Goal: Task Accomplishment & Management: Use online tool/utility

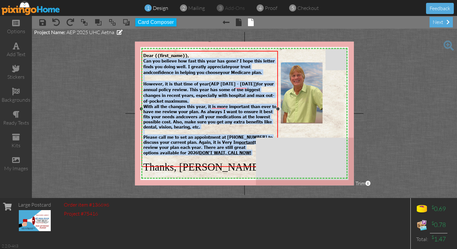
drag, startPoint x: 144, startPoint y: 60, endPoint x: 253, endPoint y: 150, distance: 141.2
click at [253, 150] on div "Dear {{first_name}}, Can you believe how fast this year has gone? I hope this l…" at bounding box center [209, 113] width 133 height 120
copy div "Can you believe how fast this year has gone? I hope this letter finds you doing…"
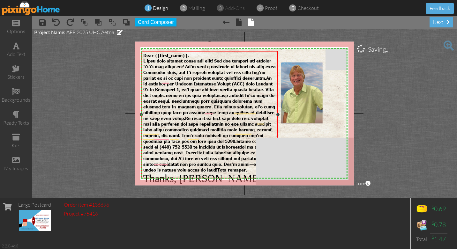
click at [168, 86] on span "To enrich screen reader interactions, please activate Accessibility in Grammarl…" at bounding box center [209, 115] width 132 height 114
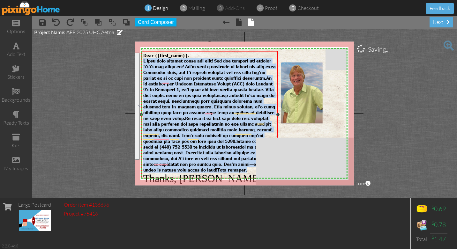
drag, startPoint x: 143, startPoint y: 61, endPoint x: 228, endPoint y: 164, distance: 133.9
click at [228, 164] on div "​ ​ ​" at bounding box center [209, 115] width 133 height 115
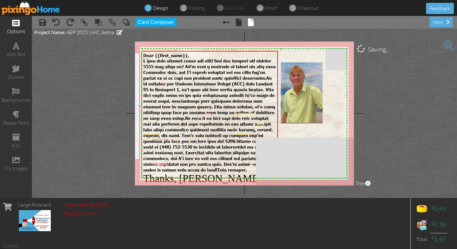
click at [16, 27] on div "options" at bounding box center [16, 27] width 32 height 22
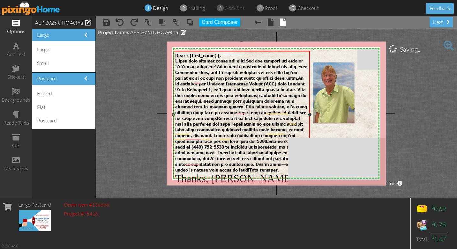
click at [202, 107] on span "To enrich screen reader interactions, please activate Accessibility in Grammarl…" at bounding box center [241, 115] width 132 height 114
click at [14, 23] on span at bounding box center [16, 23] width 8 height 8
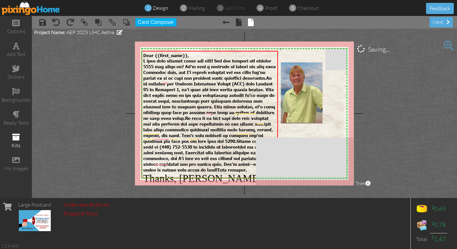
click at [19, 136] on span at bounding box center [16, 137] width 8 height 8
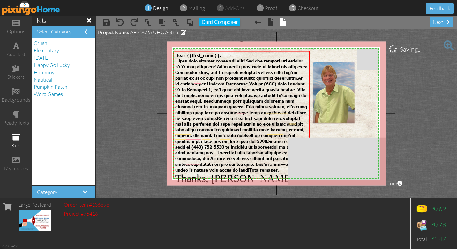
click at [17, 140] on span at bounding box center [16, 137] width 8 height 8
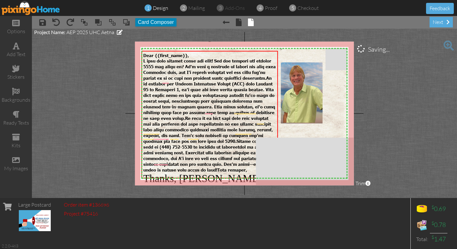
click at [151, 22] on button "Card Composer" at bounding box center [155, 22] width 41 height 8
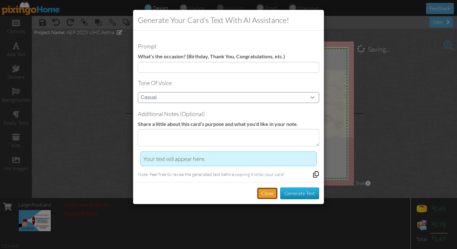
click at [266, 194] on button "Close" at bounding box center [267, 194] width 21 height 12
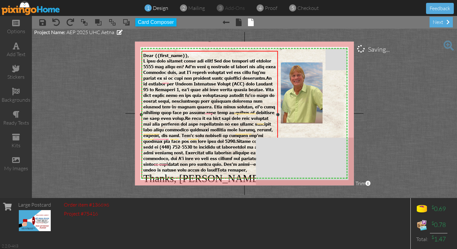
click at [204, 163] on div "​ ​ ​" at bounding box center [209, 115] width 133 height 115
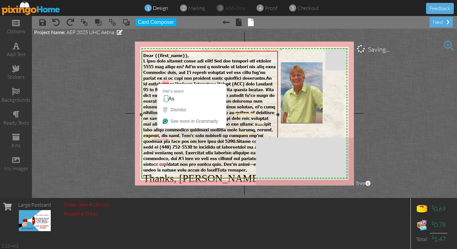
click at [164, 82] on span "To enrich screen reader interactions, please activate Accessibility in Grammarl…" at bounding box center [209, 115] width 132 height 114
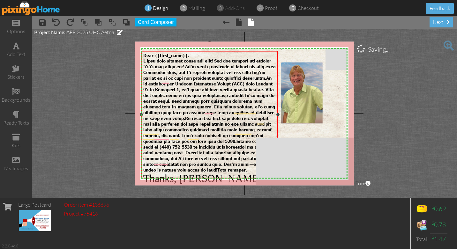
click at [169, 69] on span "To enrich screen reader interactions, please activate Accessibility in Grammarl…" at bounding box center [209, 115] width 132 height 114
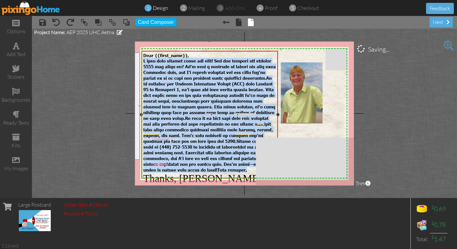
drag, startPoint x: 144, startPoint y: 60, endPoint x: 191, endPoint y: 162, distance: 112.9
click at [191, 162] on div "​ ​ ​" at bounding box center [209, 115] width 133 height 115
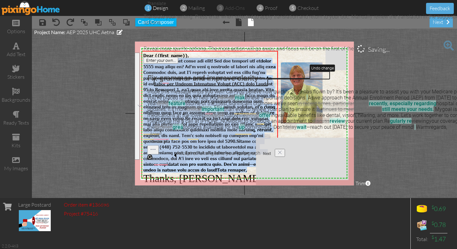
click at [407, 111] on project-studio-wrapper "X X X X X X X X X X X X X X X X X X X X X X X X X X X X X X X X X X X X X X X X…" at bounding box center [244, 113] width 425 height 169
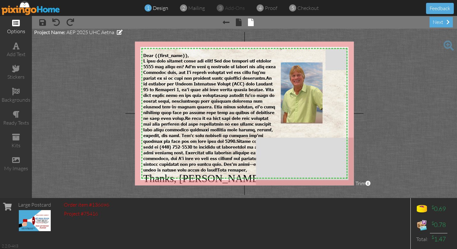
click at [14, 26] on span at bounding box center [16, 23] width 8 height 8
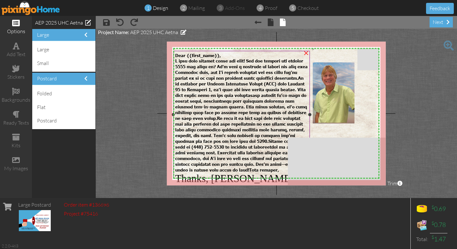
click at [204, 92] on span at bounding box center [241, 115] width 132 height 114
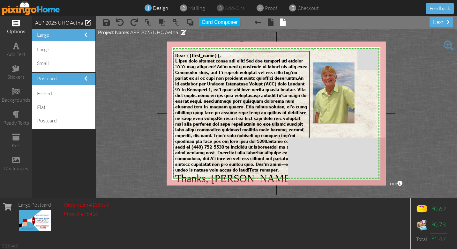
click at [17, 21] on span at bounding box center [16, 23] width 8 height 8
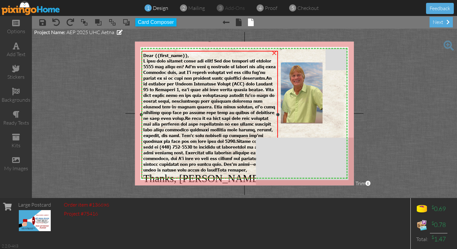
click at [172, 108] on span at bounding box center [209, 115] width 132 height 114
click at [182, 108] on span at bounding box center [209, 115] width 132 height 114
click at [190, 112] on span "To enrich screen reader interactions, please activate Accessibility in Grammarl…" at bounding box center [209, 115] width 132 height 114
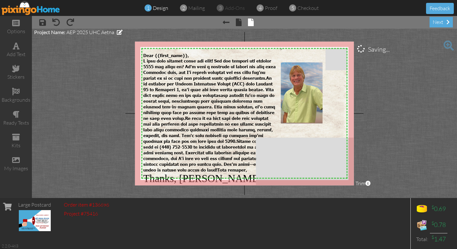
click at [75, 68] on project-studio-wrapper "X X X X X X X X X X X X X X X X X X X X X X X X X X X X X X X X X X X X X X X X…" at bounding box center [244, 113] width 425 height 169
click at [17, 28] on div "options" at bounding box center [16, 31] width 32 height 7
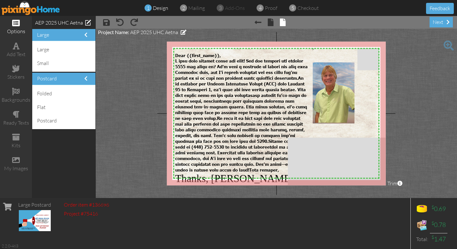
click at [16, 20] on span at bounding box center [16, 23] width 8 height 8
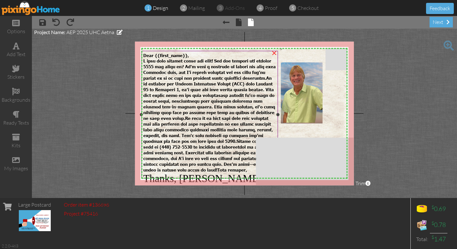
click at [171, 104] on span at bounding box center [209, 115] width 132 height 114
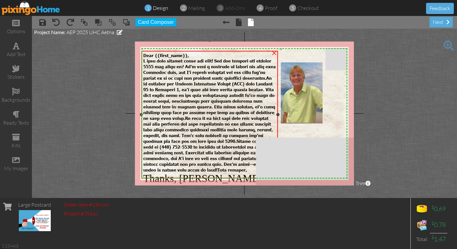
click at [171, 104] on span at bounding box center [209, 115] width 132 height 114
click at [165, 80] on span at bounding box center [209, 115] width 132 height 114
click at [178, 82] on span at bounding box center [209, 115] width 132 height 114
click at [178, 133] on span at bounding box center [209, 115] width 132 height 114
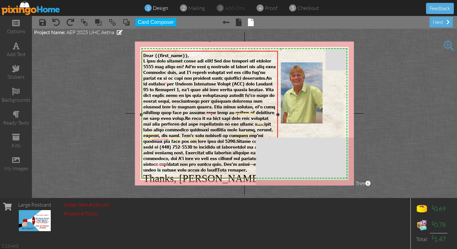
click at [186, 143] on span "To enrich screen reader interactions, please activate Accessibility in Grammarl…" at bounding box center [209, 115] width 132 height 114
click at [57, 22] on span at bounding box center [56, 22] width 8 height 8
click at [57, 23] on span at bounding box center [56, 22] width 8 height 8
click at [58, 24] on span at bounding box center [56, 22] width 8 height 8
click at [55, 21] on span at bounding box center [56, 22] width 8 height 8
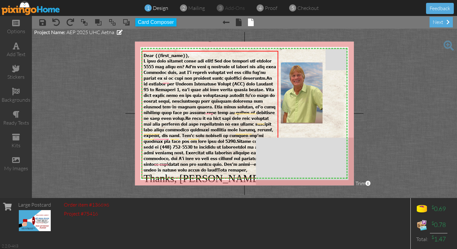
click at [87, 111] on project-studio-wrapper "X X X X X X X X X X X X X X X X X X X X X X X X X X X X X X X X X X X X X X X X…" at bounding box center [244, 113] width 425 height 169
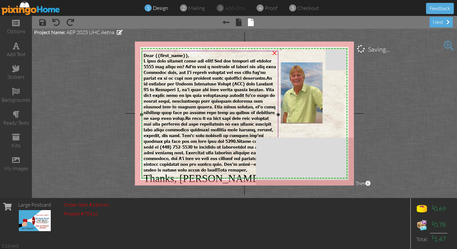
click at [221, 173] on span "Thanks, [PERSON_NAME]" at bounding box center [203, 178] width 119 height 11
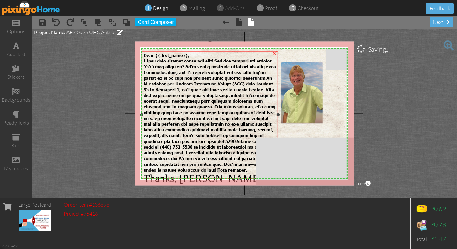
click at [211, 173] on span "Thanks, [PERSON_NAME]" at bounding box center [203, 178] width 119 height 11
click at [200, 159] on span at bounding box center [210, 115] width 132 height 114
click at [188, 61] on span at bounding box center [210, 115] width 132 height 114
click at [204, 61] on span at bounding box center [210, 115] width 132 height 114
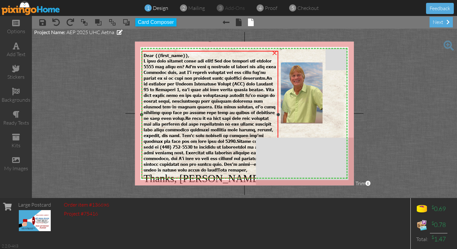
click at [204, 61] on span at bounding box center [210, 115] width 132 height 114
click at [203, 82] on span at bounding box center [210, 115] width 132 height 114
click at [210, 76] on span at bounding box center [210, 115] width 132 height 114
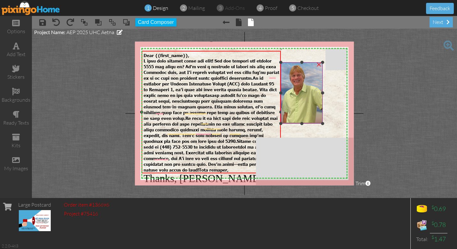
click at [280, 115] on div "X X X X X X X X X X X X X X X X X X X X X X X X X X X X X X X X X X X X X X X X…" at bounding box center [244, 113] width 219 height 144
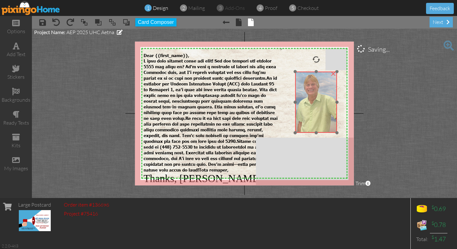
drag, startPoint x: 301, startPoint y: 91, endPoint x: 316, endPoint y: 100, distance: 17.1
click at [316, 100] on img at bounding box center [316, 101] width 42 height 61
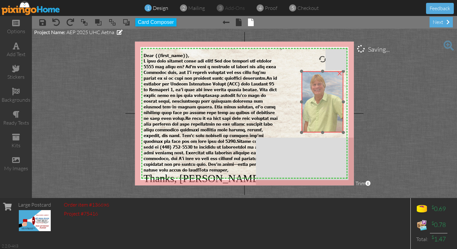
drag, startPoint x: 318, startPoint y: 102, endPoint x: 323, endPoint y: 101, distance: 5.2
click at [323, 101] on img at bounding box center [322, 101] width 42 height 61
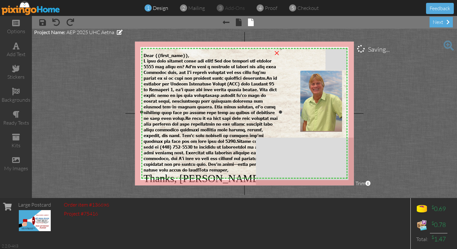
click at [210, 96] on span at bounding box center [211, 115] width 134 height 114
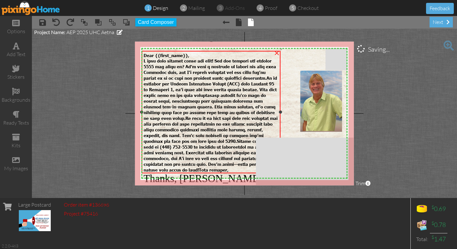
click at [207, 94] on span at bounding box center [211, 115] width 134 height 114
click at [204, 113] on span at bounding box center [211, 115] width 134 height 114
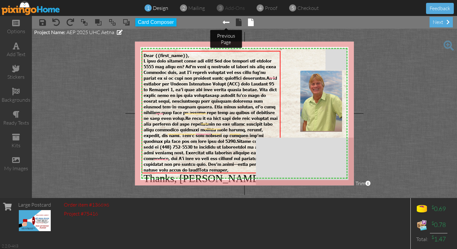
click at [224, 22] on span at bounding box center [226, 22] width 7 height 8
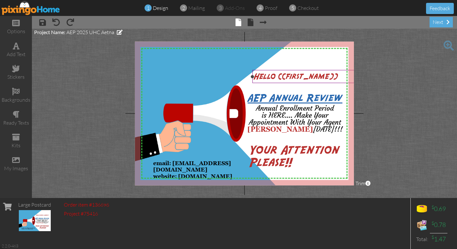
click at [292, 78] on span "Hello {{first_name}}" at bounding box center [296, 77] width 84 height 8
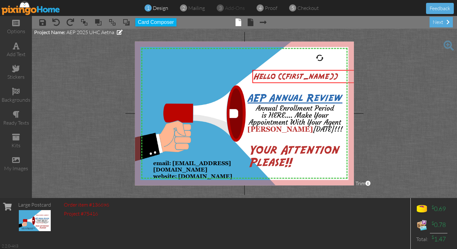
click at [156, 8] on span "design" at bounding box center [160, 8] width 15 height 6
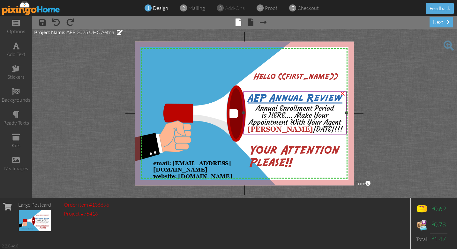
click at [279, 98] on span "AEP Annual Review" at bounding box center [295, 98] width 95 height 11
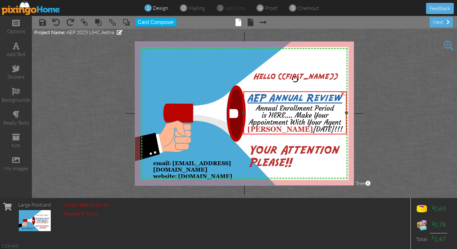
click at [279, 98] on span "AEP Annual Review" at bounding box center [295, 98] width 95 height 11
click at [286, 97] on span "AEP Annual Review" at bounding box center [295, 98] width 95 height 11
click at [16, 29] on div "options" at bounding box center [16, 31] width 32 height 7
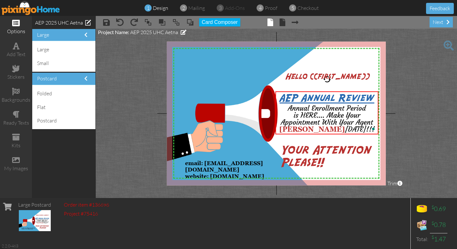
click at [16, 25] on span at bounding box center [16, 23] width 8 height 8
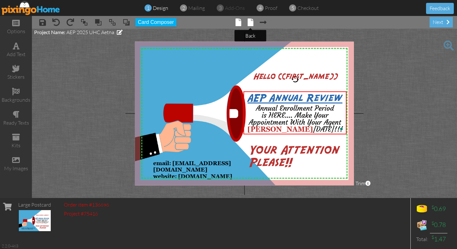
click at [250, 23] on span at bounding box center [251, 22] width 6 height 8
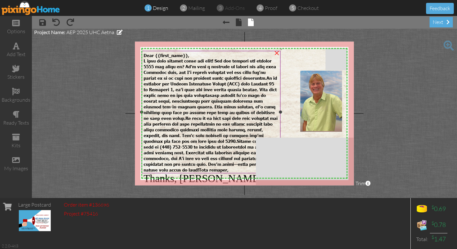
click at [172, 72] on span at bounding box center [211, 115] width 134 height 114
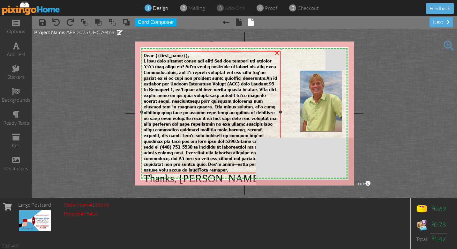
click at [168, 88] on span at bounding box center [211, 115] width 134 height 114
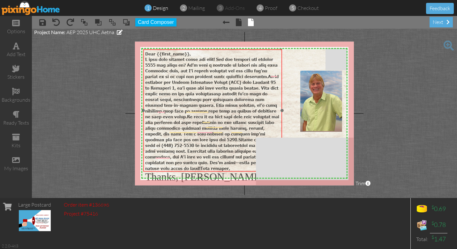
click at [145, 59] on div "​ ​ Dear {{first_name}}, Thanks, [PERSON_NAME]" at bounding box center [212, 116] width 139 height 135
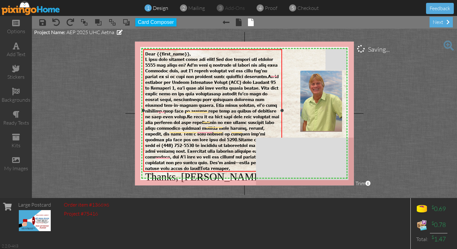
click at [145, 59] on div "Dear {{first_name}}, Thanks, [PERSON_NAME]" at bounding box center [212, 116] width 139 height 135
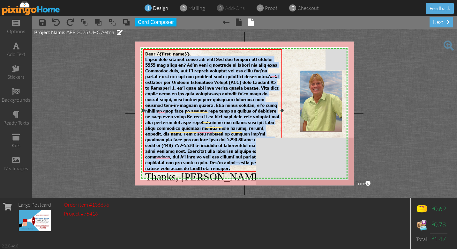
drag, startPoint x: 145, startPoint y: 59, endPoint x: 194, endPoint y: 158, distance: 110.0
click at [194, 158] on div "Dear {{first_name}}, Thanks, [PERSON_NAME]" at bounding box center [212, 117] width 135 height 132
click at [154, 21] on button "Card Composer" at bounding box center [155, 22] width 41 height 8
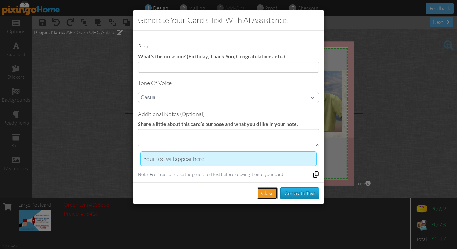
click at [267, 193] on button "Close" at bounding box center [267, 194] width 21 height 12
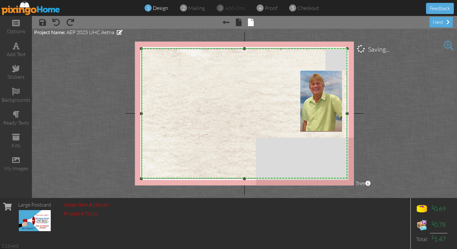
click at [183, 104] on img at bounding box center [244, 153] width 208 height 208
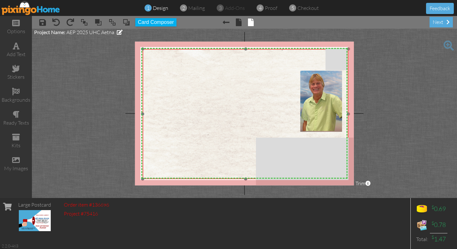
click at [154, 67] on img at bounding box center [246, 153] width 208 height 208
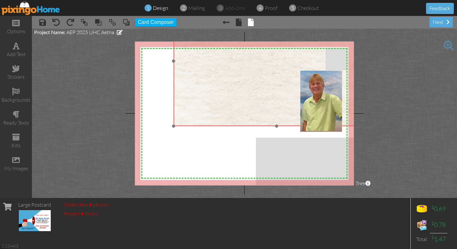
drag, startPoint x: 143, startPoint y: 177, endPoint x: 174, endPoint y: 124, distance: 61.3
click at [174, 124] on div "×" at bounding box center [277, 61] width 206 height 130
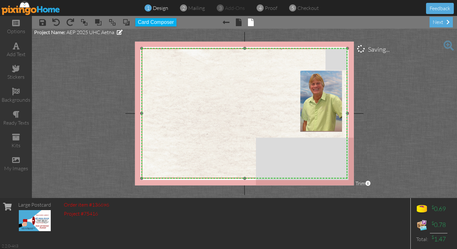
drag, startPoint x: 221, startPoint y: 97, endPoint x: 190, endPoint y: 149, distance: 60.8
click at [190, 149] on img at bounding box center [245, 152] width 208 height 208
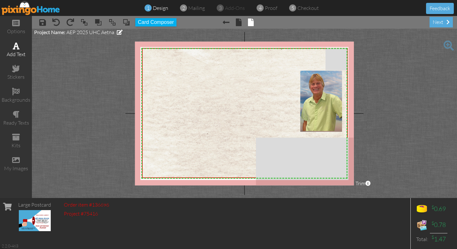
click at [14, 48] on span at bounding box center [16, 46] width 7 height 8
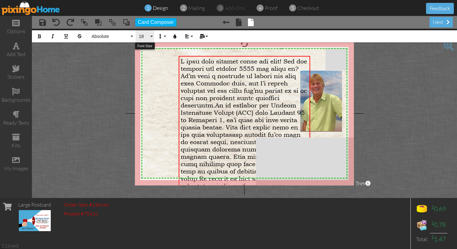
click at [152, 36] on button "18" at bounding box center [145, 36] width 18 height 12
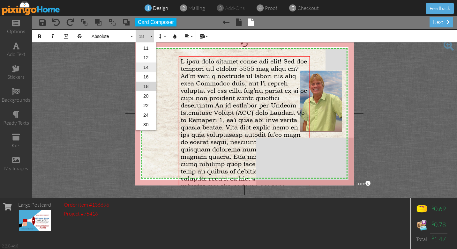
scroll to position [103, 0]
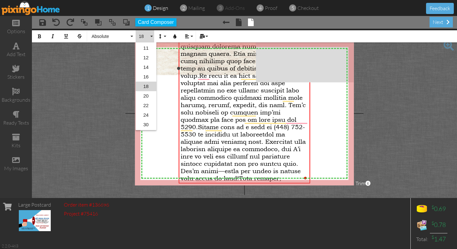
click at [235, 108] on span "To enrich screen reader interactions, please activate Accessibility in Grammarl…" at bounding box center [244, 68] width 127 height 227
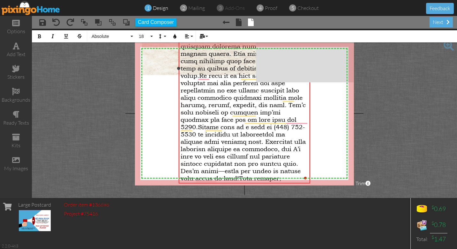
click at [206, 112] on span "To enrich screen reader interactions, please activate Accessibility in Grammarl…" at bounding box center [244, 68] width 127 height 227
click at [197, 100] on span "To enrich screen reader interactions, please activate Accessibility in Grammarl…" at bounding box center [244, 68] width 127 height 227
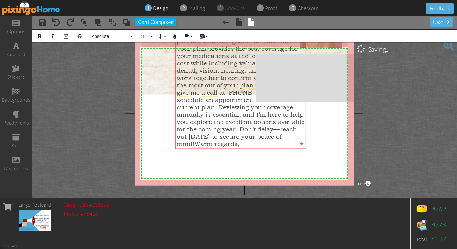
scroll to position [84, 0]
drag, startPoint x: 310, startPoint y: 145, endPoint x: 306, endPoint y: 95, distance: 50.5
click at [306, 95] on div at bounding box center [240, 34] width 135 height 234
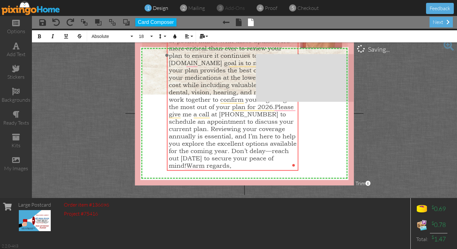
drag, startPoint x: 238, startPoint y: 149, endPoint x: 230, endPoint y: 170, distance: 23.1
click at [230, 170] on div "I hope this message finds you well! Can you believe how quickly 2025 has flown …" at bounding box center [232, 55] width 131 height 231
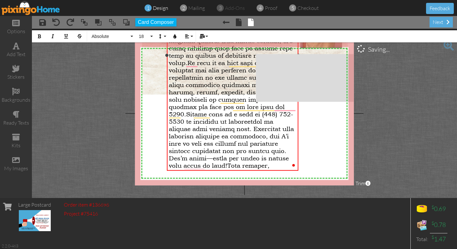
click at [232, 164] on div "​" at bounding box center [233, 55] width 128 height 227
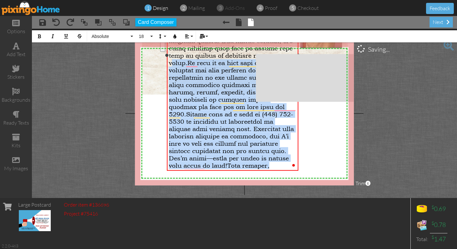
drag, startPoint x: 232, startPoint y: 164, endPoint x: 173, endPoint y: 65, distance: 115.7
click at [173, 65] on div "​" at bounding box center [233, 55] width 128 height 227
click at [152, 33] on button "18" at bounding box center [145, 36] width 18 height 12
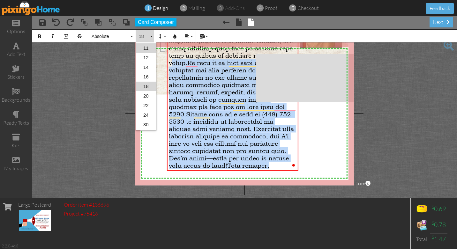
click at [145, 48] on link "11" at bounding box center [146, 48] width 21 height 10
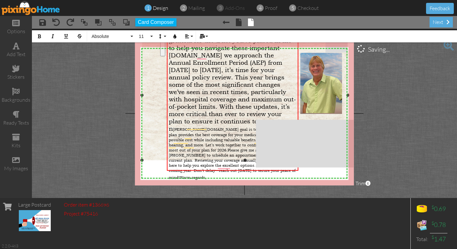
scroll to position [18, 0]
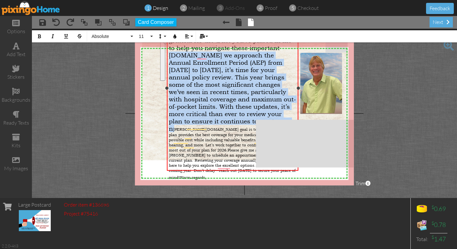
drag, startPoint x: 169, startPoint y: 55, endPoint x: 277, endPoint y: 122, distance: 127.2
click at [277, 122] on div "I hope this message finds you well! Can you believe how quickly 2025 has flown …" at bounding box center [233, 93] width 128 height 173
click at [151, 35] on button "18" at bounding box center [145, 36] width 18 height 12
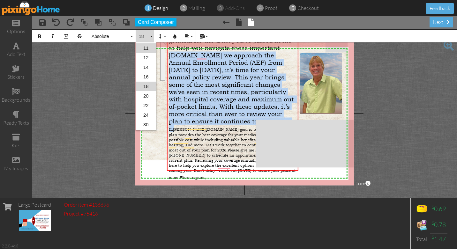
click at [146, 49] on link "11" at bounding box center [146, 48] width 21 height 10
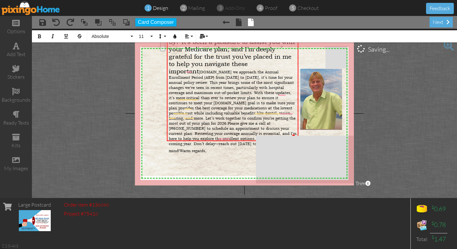
scroll to position [2, 0]
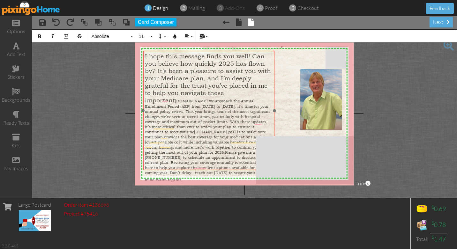
drag, startPoint x: 167, startPoint y: 74, endPoint x: 144, endPoint y: 103, distance: 37.4
click at [144, 103] on div "I hope this message finds you well! Can you believe how quickly 2025 has flown …" at bounding box center [208, 118] width 131 height 134
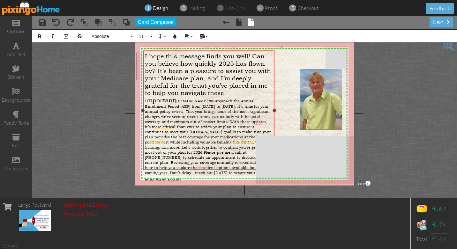
click at [259, 94] on div "I hope this message finds you well! Can you believe how quickly 2025 has flown …" at bounding box center [209, 117] width 128 height 130
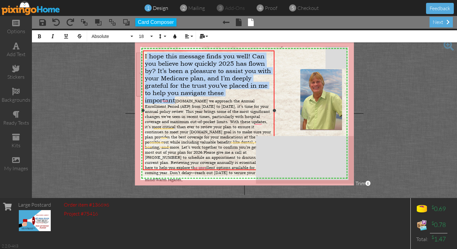
drag, startPoint x: 259, startPoint y: 94, endPoint x: 146, endPoint y: 53, distance: 120.4
click at [146, 53] on div "I hope this message finds you well! Can you believe how quickly 2025 has flown …" at bounding box center [209, 117] width 128 height 130
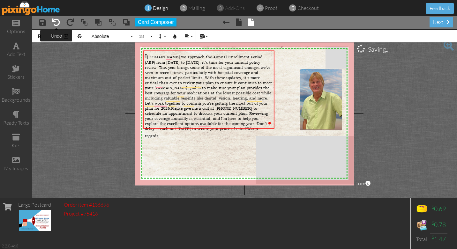
click at [54, 24] on span at bounding box center [56, 22] width 8 height 8
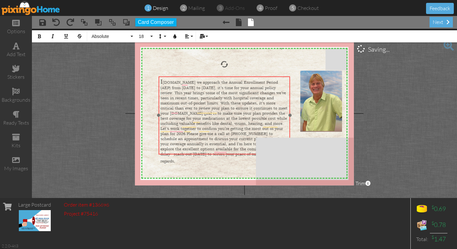
drag, startPoint x: 173, startPoint y: 99, endPoint x: 165, endPoint y: 154, distance: 55.2
click at [165, 154] on div "​ ​ I [DOMAIN_NAME] we approach the Annual Enrollment Period (AEP) from [DATE] …" at bounding box center [224, 121] width 131 height 90
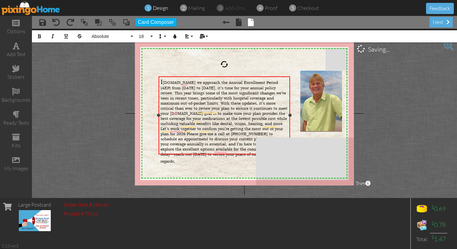
click at [163, 83] on span "I" at bounding box center [161, 81] width 2 height 7
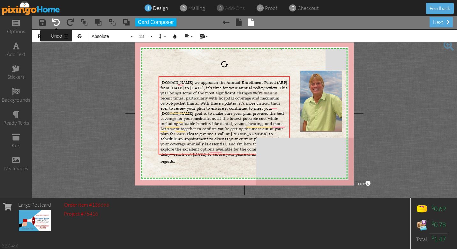
click at [56, 20] on span at bounding box center [56, 22] width 8 height 8
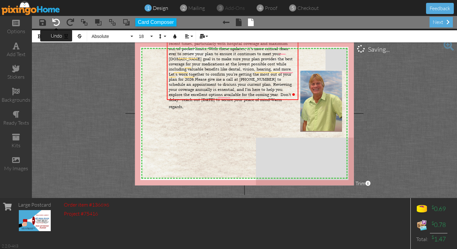
click at [56, 20] on span at bounding box center [56, 22] width 8 height 8
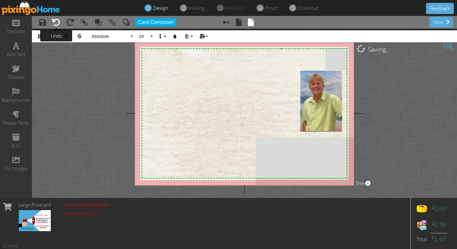
click at [56, 20] on span at bounding box center [56, 22] width 8 height 8
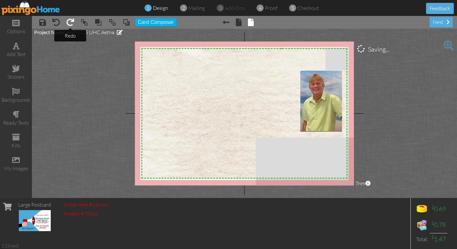
click at [69, 21] on span at bounding box center [70, 22] width 8 height 8
click at [70, 23] on span at bounding box center [70, 22] width 8 height 8
click at [16, 52] on div "add text" at bounding box center [16, 54] width 32 height 7
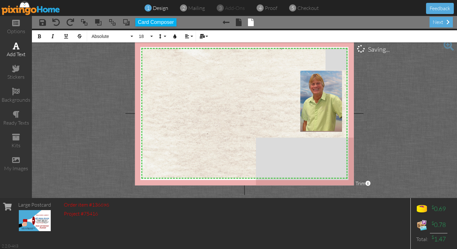
click at [16, 49] on span at bounding box center [16, 46] width 7 height 8
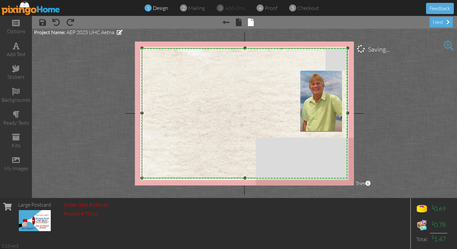
click at [171, 69] on img at bounding box center [245, 152] width 208 height 208
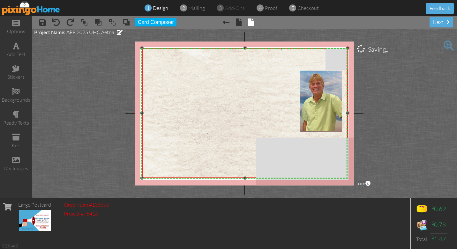
click at [162, 72] on img at bounding box center [245, 152] width 208 height 208
click at [17, 51] on div "add text" at bounding box center [16, 54] width 32 height 7
drag, startPoint x: 142, startPoint y: 177, endPoint x: 115, endPoint y: 177, distance: 26.8
click at [115, 177] on project-studio-wrapper "X X X X X X X X X X X X X X X X X X X X X X X X X X X X X X X X X X X X X X X X…" at bounding box center [244, 113] width 425 height 169
click at [17, 46] on span at bounding box center [16, 46] width 7 height 8
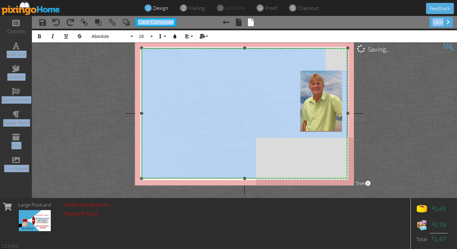
drag, startPoint x: 15, startPoint y: 48, endPoint x: 161, endPoint y: 79, distance: 149.5
click at [161, 79] on div "options add text stickers backgrounds ready texts kits my images × save × undo …" at bounding box center [228, 107] width 457 height 182
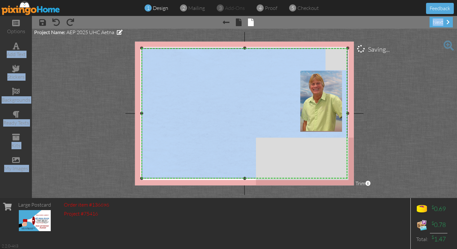
click at [160, 81] on img at bounding box center [244, 152] width 209 height 209
click at [7, 45] on div "add text" at bounding box center [16, 50] width 32 height 22
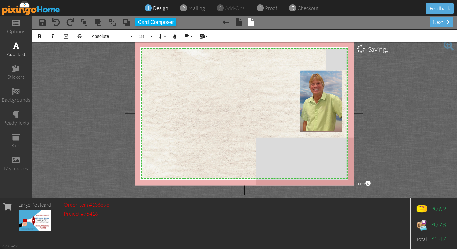
click at [14, 45] on span at bounding box center [16, 46] width 7 height 8
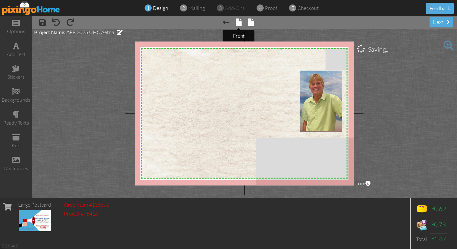
click at [240, 22] on span at bounding box center [239, 22] width 6 height 8
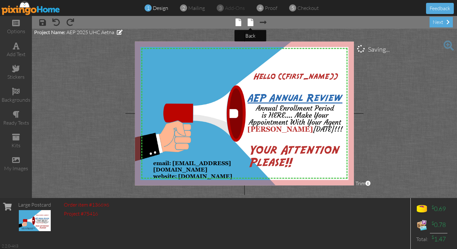
click at [250, 24] on span at bounding box center [251, 22] width 6 height 8
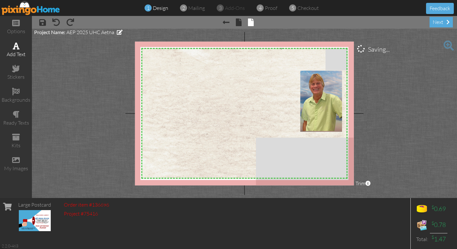
click at [17, 51] on div "add text" at bounding box center [16, 54] width 32 height 7
click at [369, 184] on span at bounding box center [367, 183] width 5 height 5
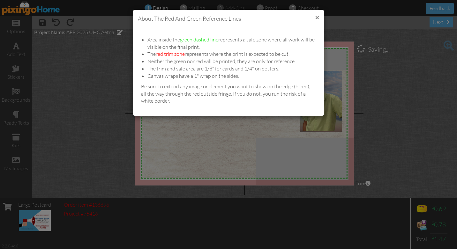
click at [316, 18] on button "×" at bounding box center [317, 17] width 4 height 7
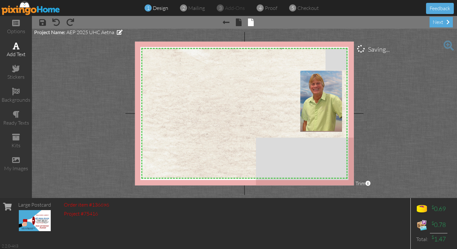
click at [18, 51] on div "add text" at bounding box center [16, 54] width 32 height 7
click at [244, 192] on project-studio-wrapper "X X X X X X X X X X X X X X X X X X X X X X X X X X X X X X X X X X X X X X X X…" at bounding box center [244, 113] width 425 height 169
click at [56, 23] on span at bounding box center [56, 22] width 8 height 8
click at [56, 18] on span at bounding box center [56, 22] width 8 height 8
click at [57, 36] on tip-tip "× undo" at bounding box center [56, 36] width 11 height 6
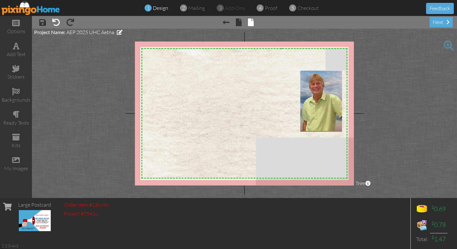
click at [57, 18] on span at bounding box center [56, 22] width 8 height 8
click at [70, 21] on span at bounding box center [70, 22] width 8 height 8
click at [70, 23] on span at bounding box center [70, 22] width 8 height 8
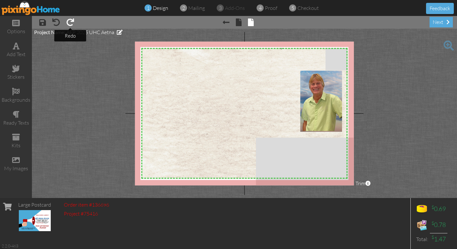
click at [70, 23] on span at bounding box center [70, 22] width 8 height 8
click at [23, 9] on img at bounding box center [31, 8] width 59 height 14
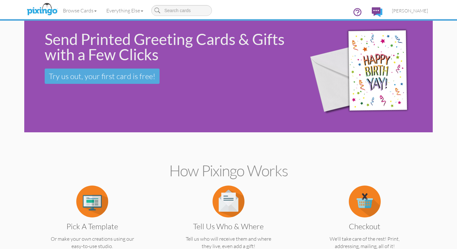
scroll to position [14, 0]
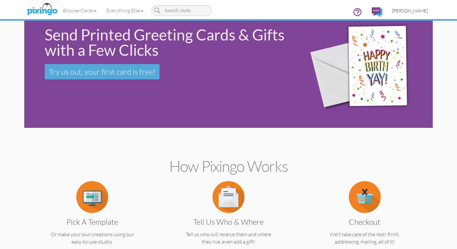
click at [418, 11] on span "[PERSON_NAME]" at bounding box center [410, 10] width 36 height 5
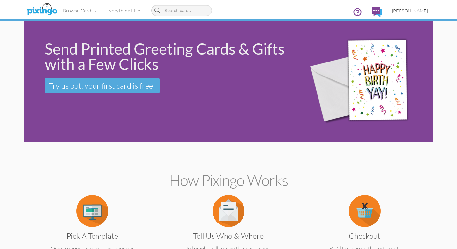
click at [417, 11] on span "[PERSON_NAME]" at bounding box center [410, 10] width 36 height 5
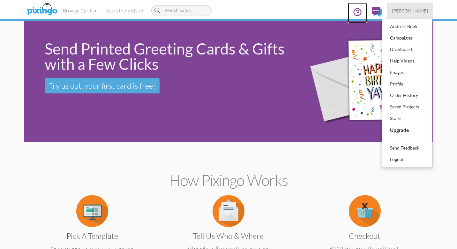
click at [362, 12] on icon at bounding box center [357, 12] width 10 height 10
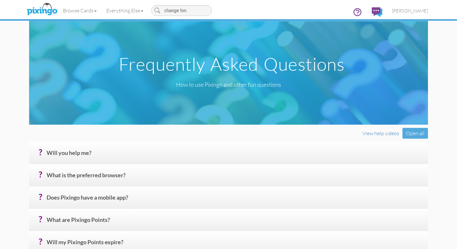
type input "change font"
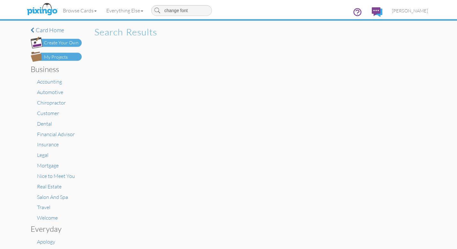
click at [196, 12] on input "change font" at bounding box center [181, 10] width 61 height 11
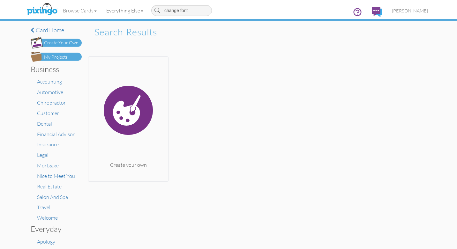
click at [134, 10] on link "Everything Else" at bounding box center [124, 11] width 47 height 16
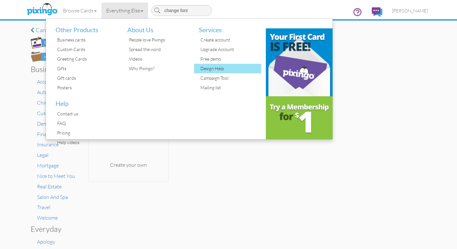
click at [218, 68] on div "Design Help" at bounding box center [230, 69] width 62 height 10
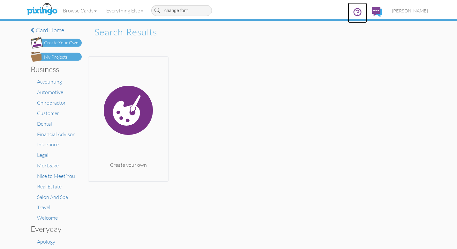
click at [362, 12] on icon at bounding box center [357, 12] width 10 height 10
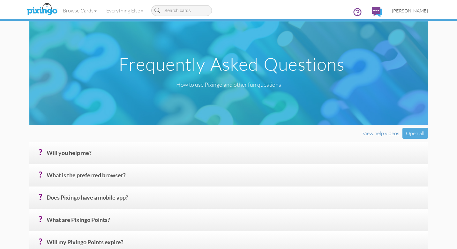
click at [412, 10] on span "[PERSON_NAME]" at bounding box center [410, 10] width 36 height 5
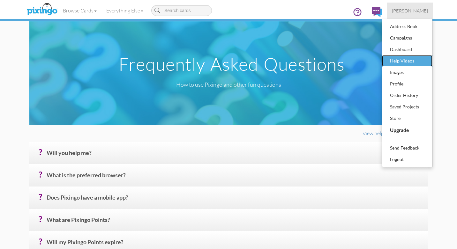
click at [407, 59] on div "Help Videos" at bounding box center [407, 61] width 38 height 10
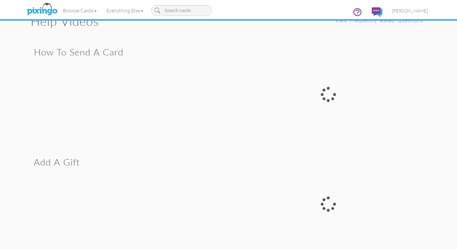
scroll to position [0, 0]
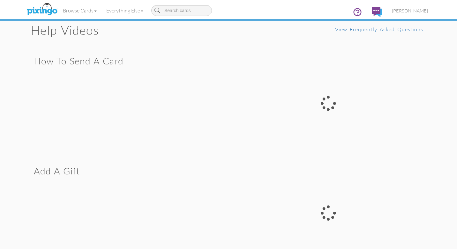
click at [329, 102] on div at bounding box center [327, 103] width 199 height 107
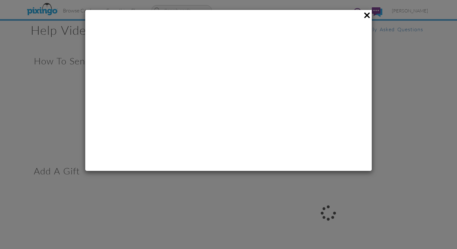
scroll to position [0, 0]
